Goal: Task Accomplishment & Management: Manage account settings

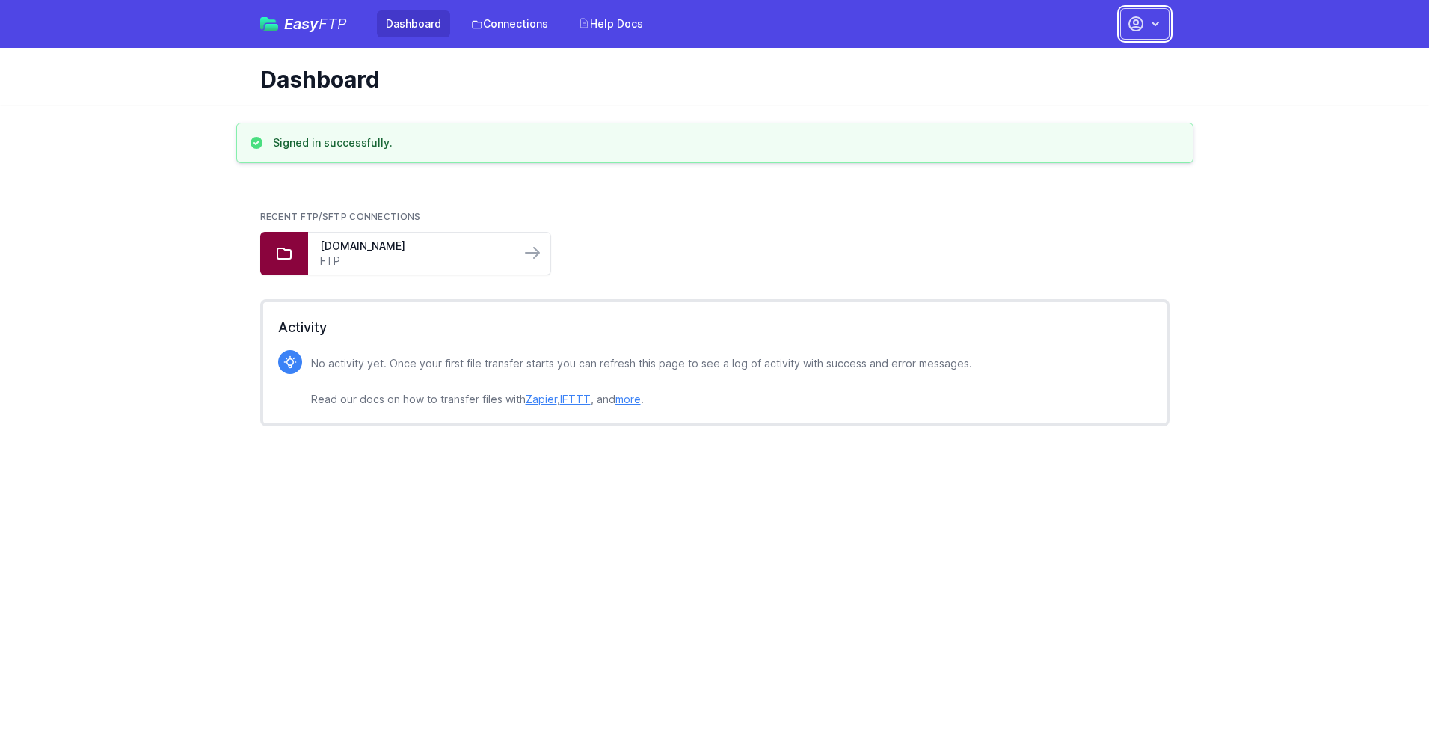
click at [1145, 24] on button "button" at bounding box center [1144, 23] width 49 height 31
click at [1098, 62] on link "Account Settings" at bounding box center [1098, 62] width 144 height 27
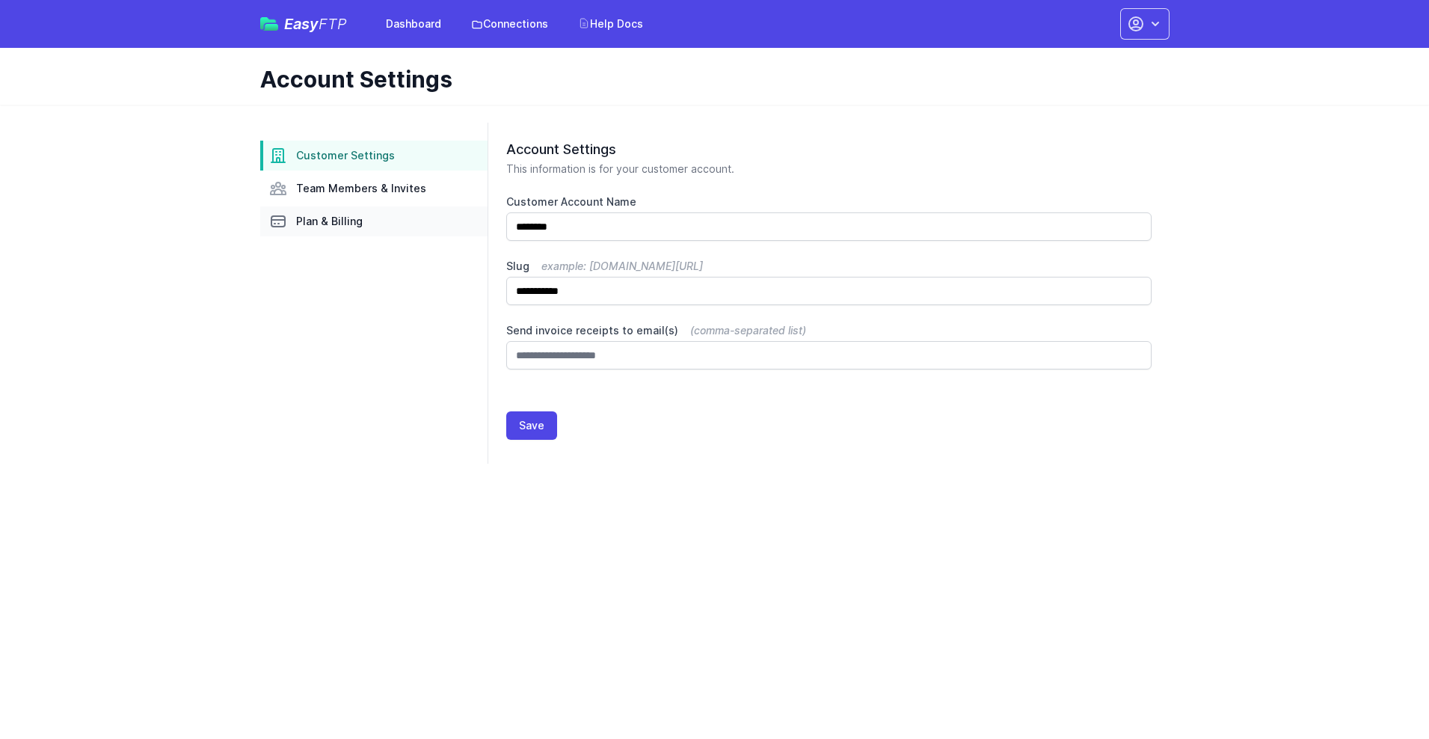
click at [374, 221] on link "Plan & Billing" at bounding box center [373, 221] width 227 height 30
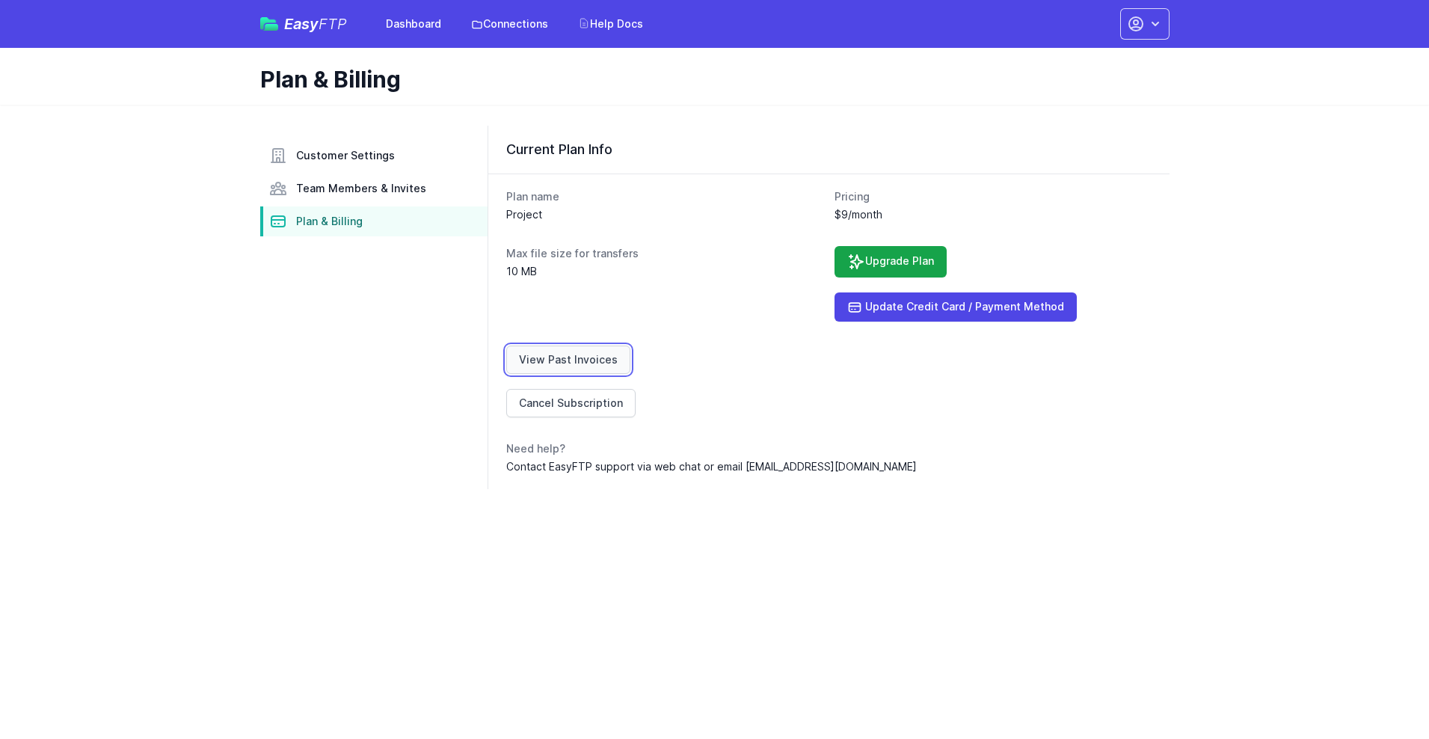
click at [565, 360] on link "View Past Invoices" at bounding box center [568, 359] width 124 height 28
